Goal: Task Accomplishment & Management: Manage account settings

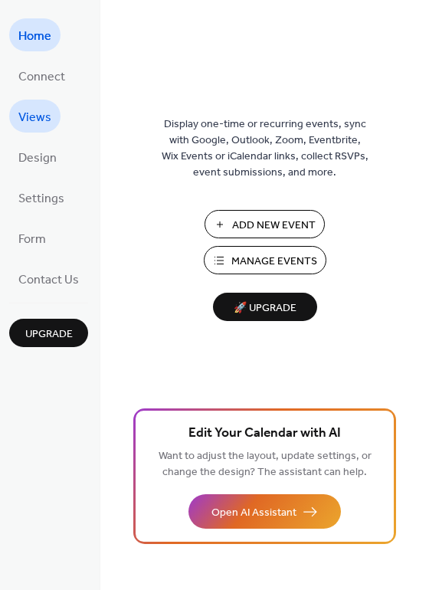
click at [43, 116] on span "Views" at bounding box center [34, 118] width 33 height 24
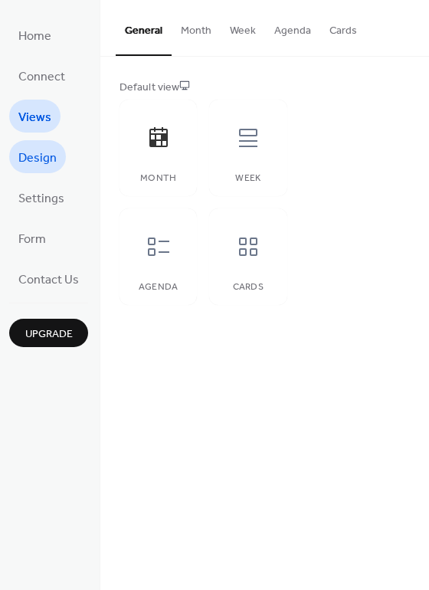
click at [33, 158] on span "Design" at bounding box center [37, 158] width 38 height 24
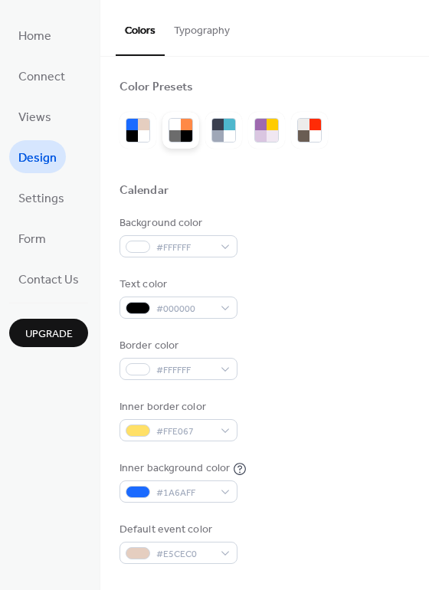
click at [183, 132] on div at bounding box center [186, 135] width 11 height 11
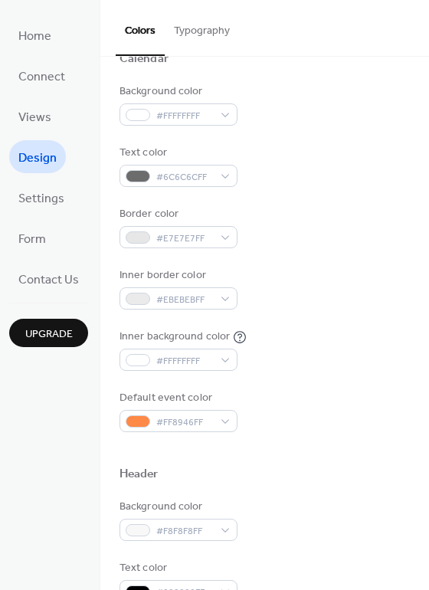
scroll to position [132, 0]
click at [204, 179] on span "#6C6C6CFF" at bounding box center [184, 176] width 57 height 16
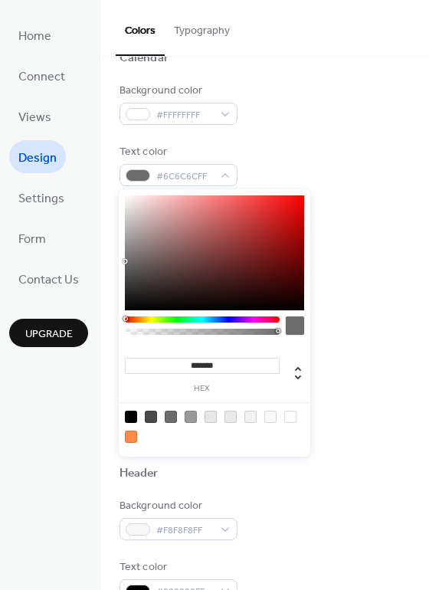
click at [129, 414] on div at bounding box center [131, 416] width 12 height 12
type input "*******"
click at [346, 182] on div "Text color #000000FF" at bounding box center [264, 165] width 290 height 42
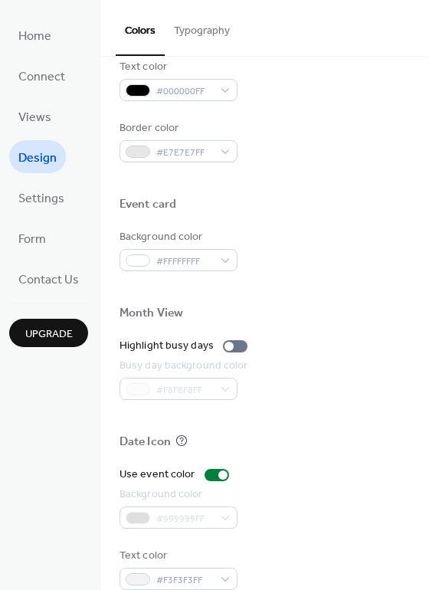
scroll to position [656, 0]
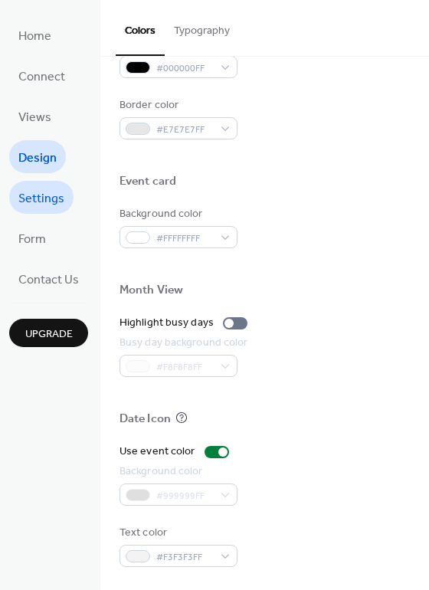
click at [34, 195] on span "Settings" at bounding box center [41, 199] width 46 height 24
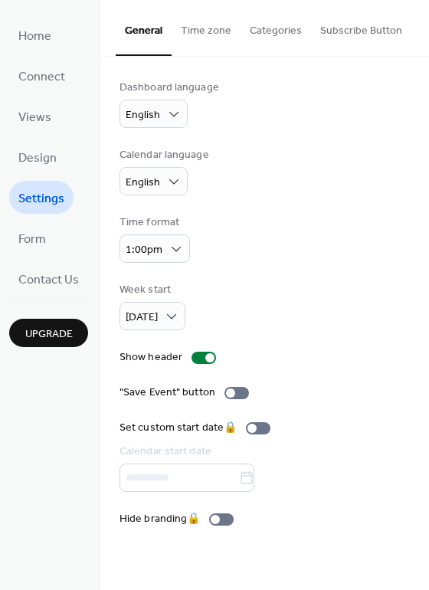
click at [199, 28] on button "Time zone" at bounding box center [206, 27] width 69 height 54
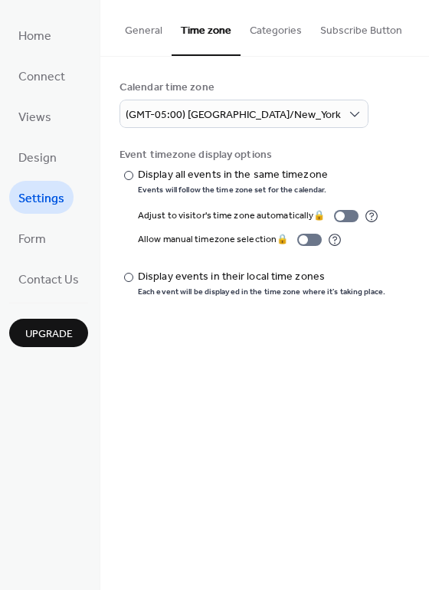
click at [279, 25] on button "Categories" at bounding box center [275, 27] width 70 height 54
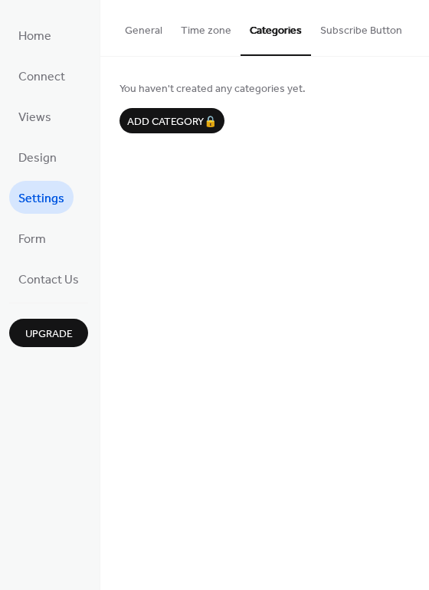
click at [355, 29] on button "Subscribe Button" at bounding box center [361, 27] width 100 height 54
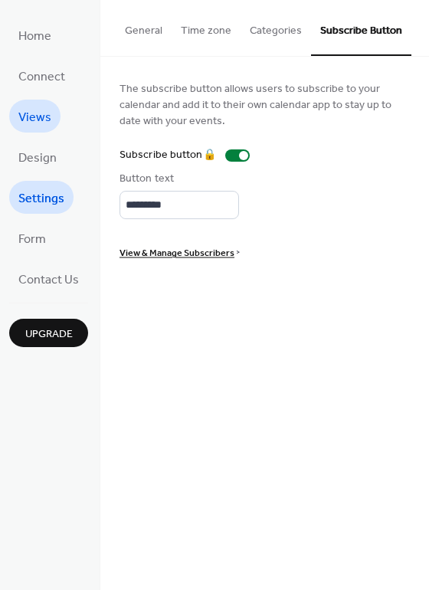
click at [38, 123] on span "Views" at bounding box center [34, 118] width 33 height 24
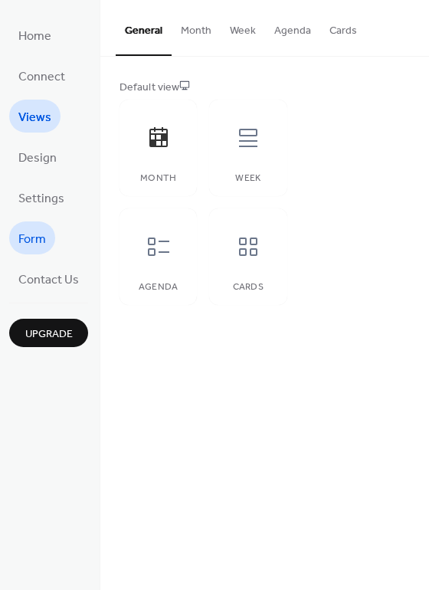
click at [38, 242] on span "Form" at bounding box center [32, 239] width 28 height 24
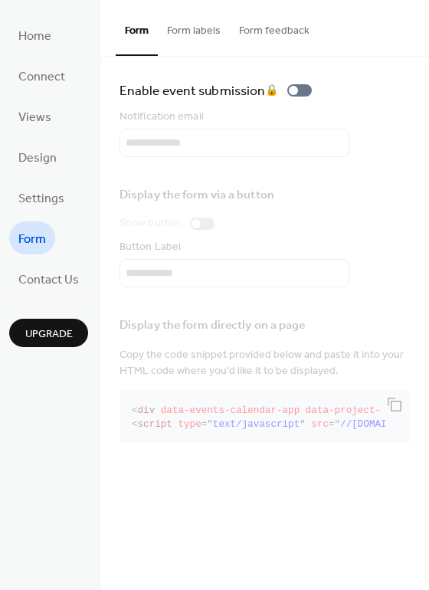
click at [202, 31] on button "Form labels" at bounding box center [194, 27] width 72 height 54
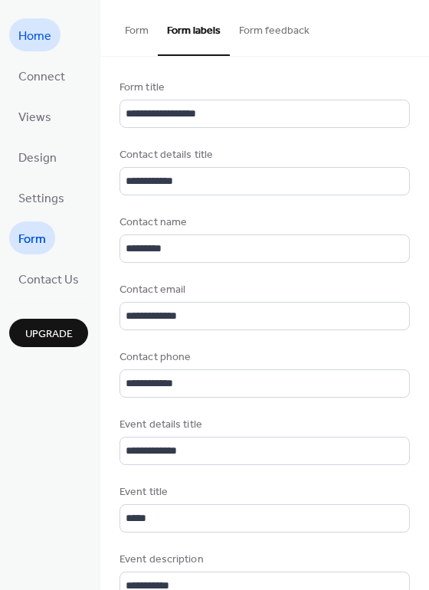
click at [33, 33] on span "Home" at bounding box center [34, 37] width 33 height 24
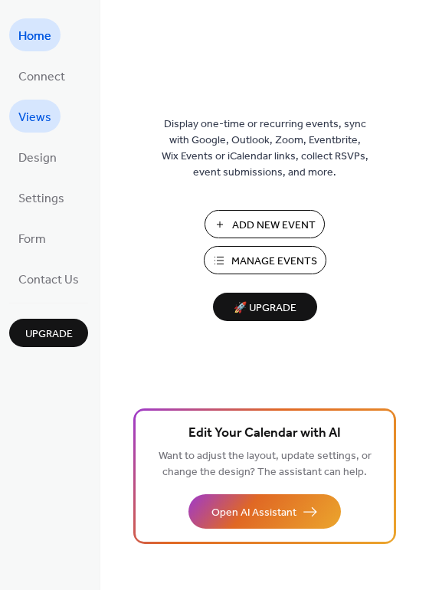
click at [30, 115] on span "Views" at bounding box center [34, 118] width 33 height 24
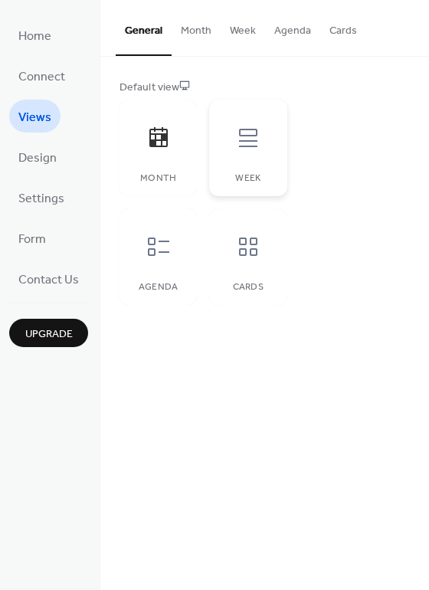
click at [255, 149] on icon at bounding box center [248, 138] width 25 height 25
click at [41, 165] on span "Design" at bounding box center [37, 158] width 38 height 24
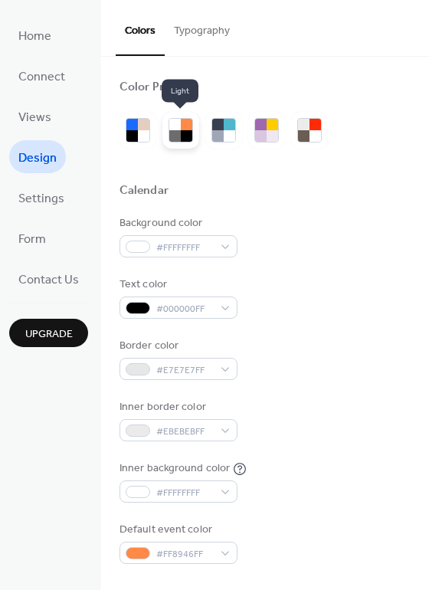
click at [173, 137] on div at bounding box center [174, 135] width 11 height 11
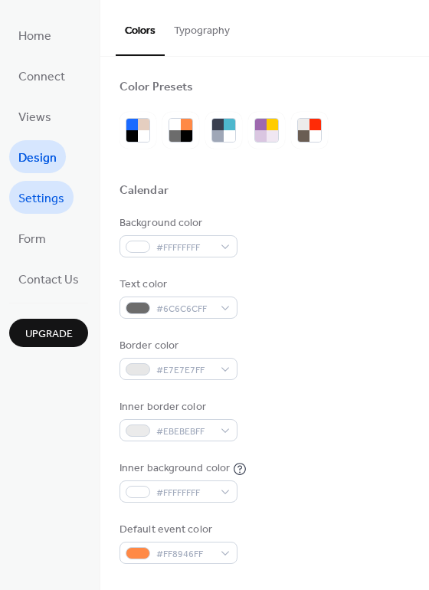
click at [50, 204] on span "Settings" at bounding box center [41, 199] width 46 height 24
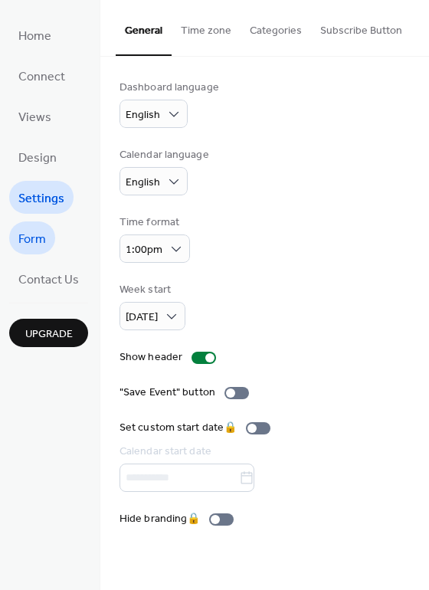
click at [35, 236] on span "Form" at bounding box center [32, 239] width 28 height 24
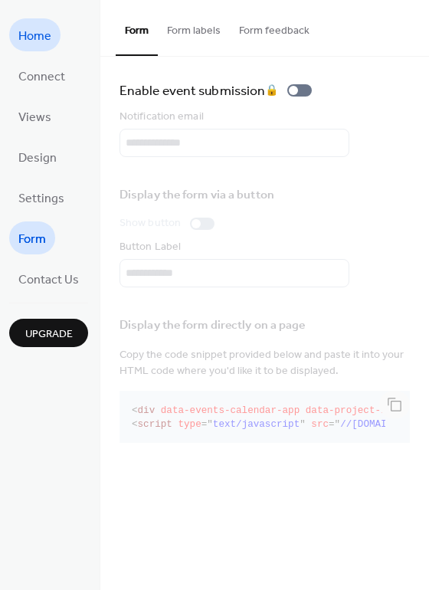
click at [44, 33] on span "Home" at bounding box center [34, 37] width 33 height 24
